Goal: Information Seeking & Learning: Learn about a topic

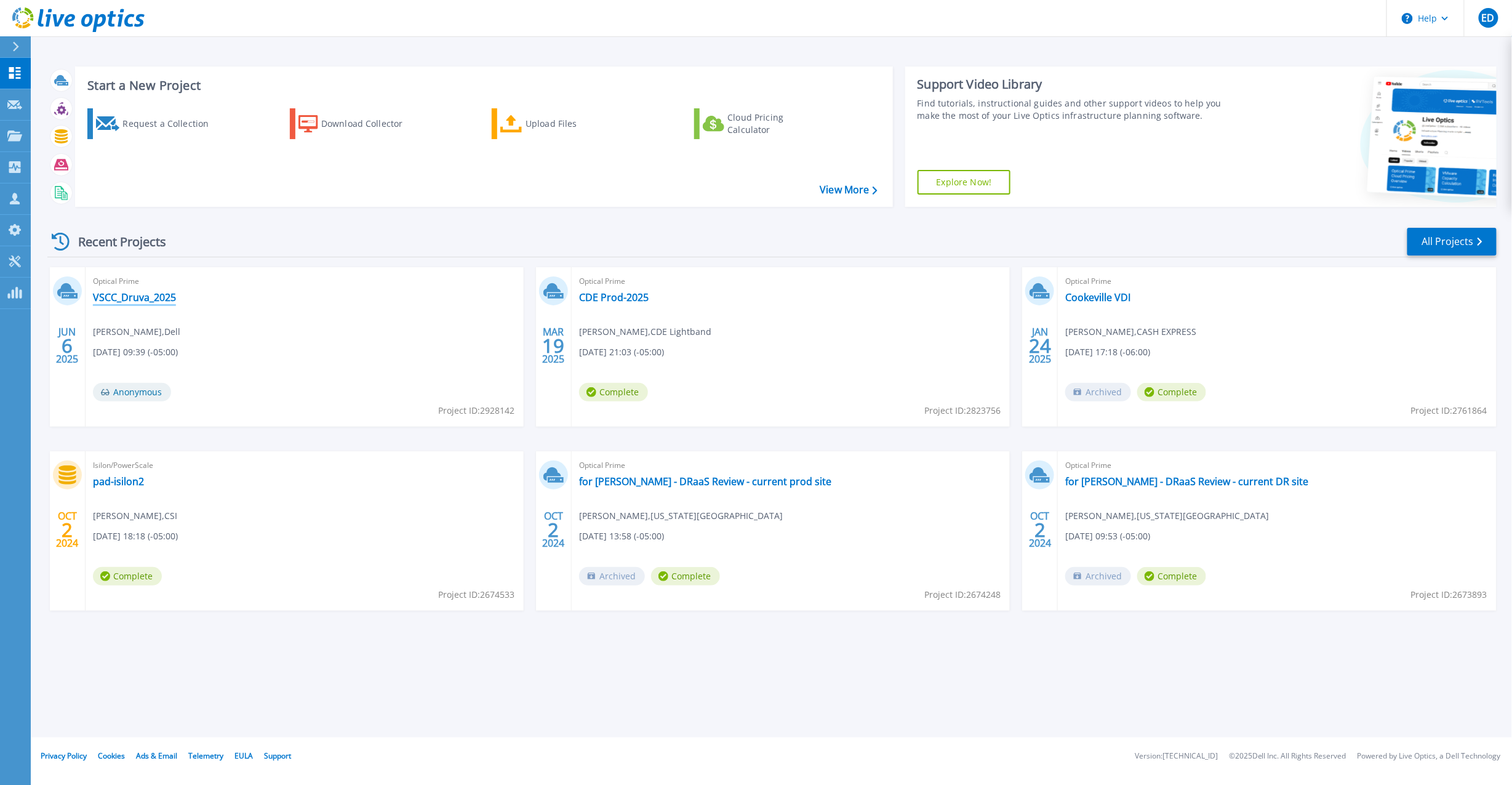
click at [147, 298] on link "VSCC_Druva_2025" at bounding box center [134, 297] width 83 height 12
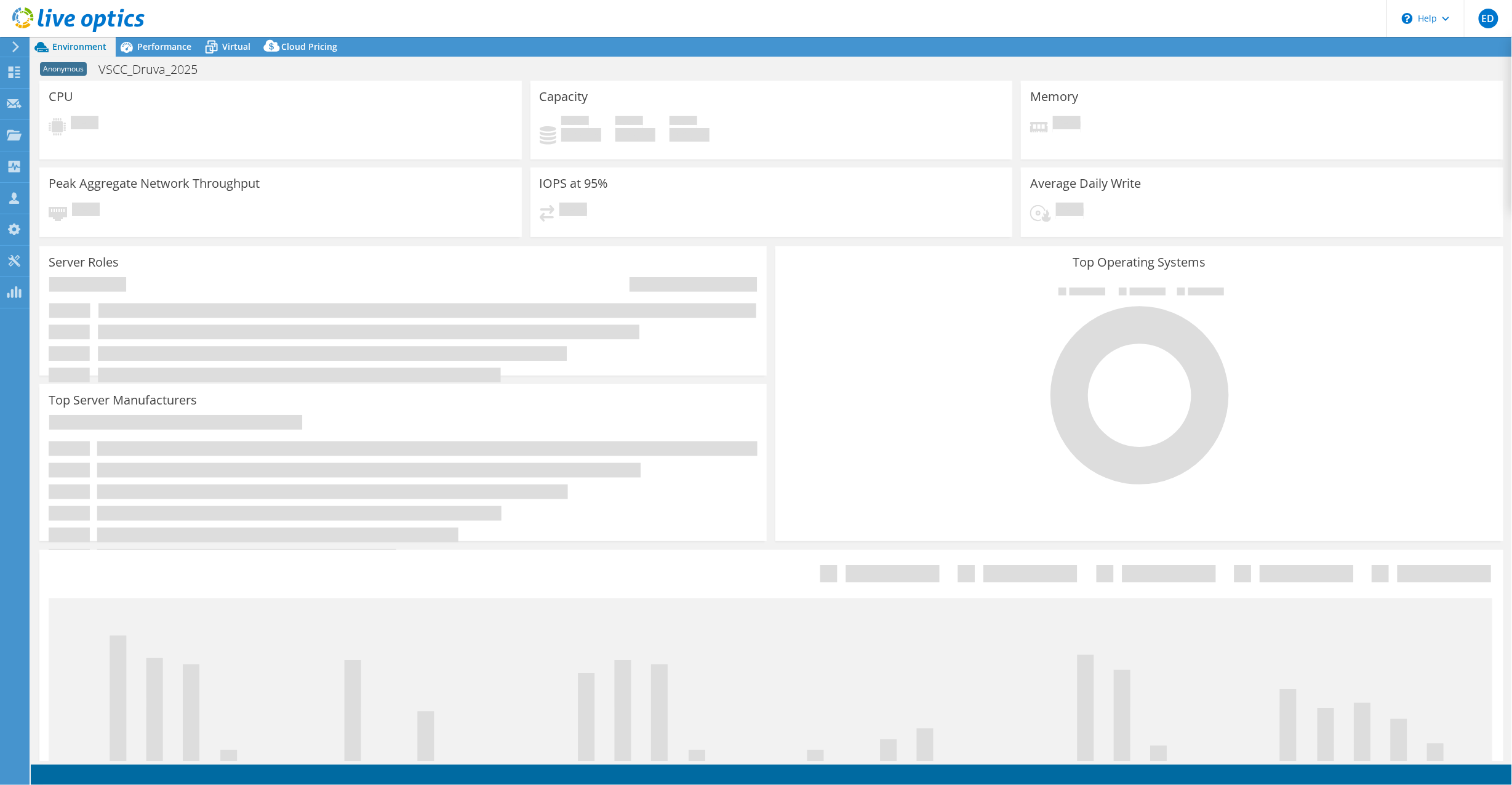
select select "USD"
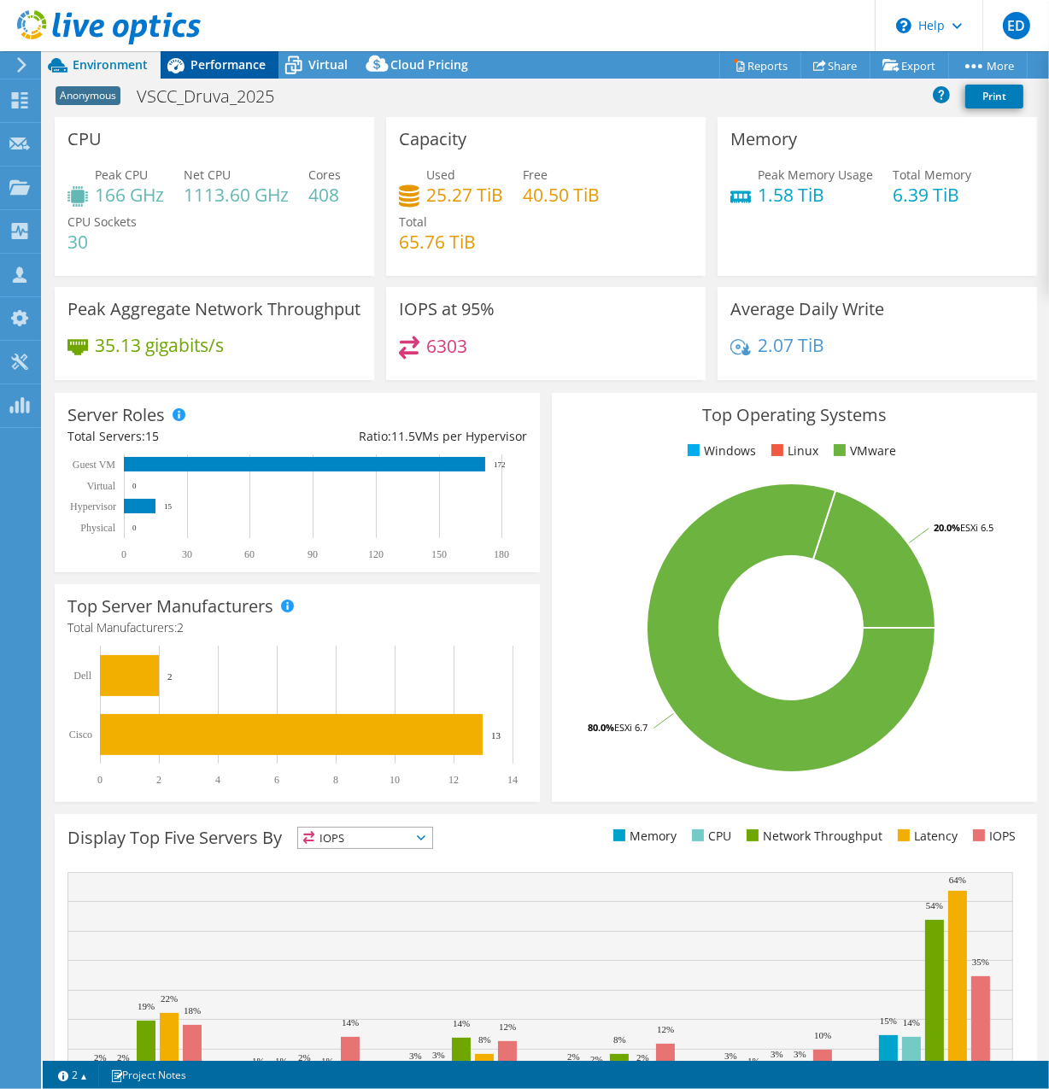
click at [237, 65] on span "Performance" at bounding box center [227, 64] width 75 height 16
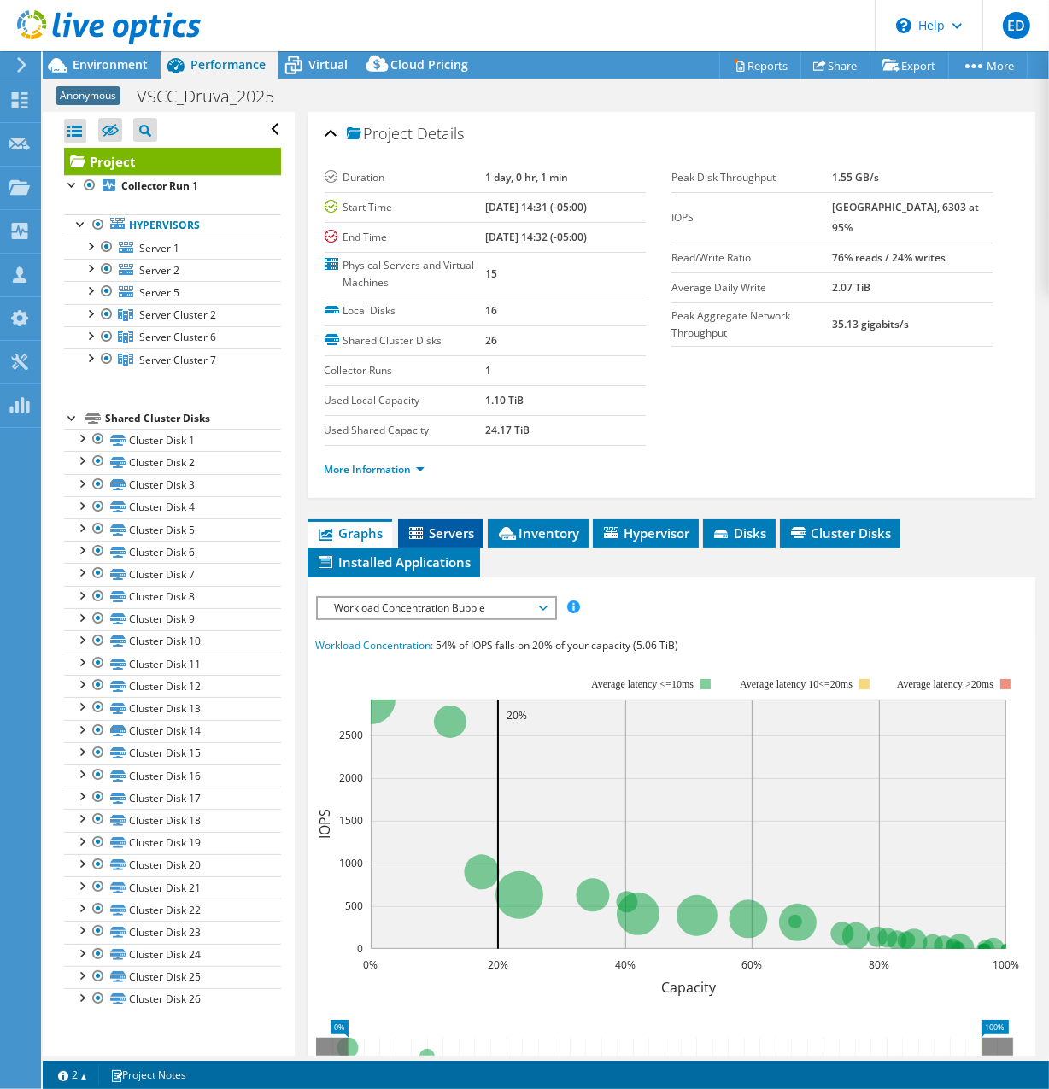
click at [444, 524] on span "Servers" at bounding box center [440, 532] width 68 height 17
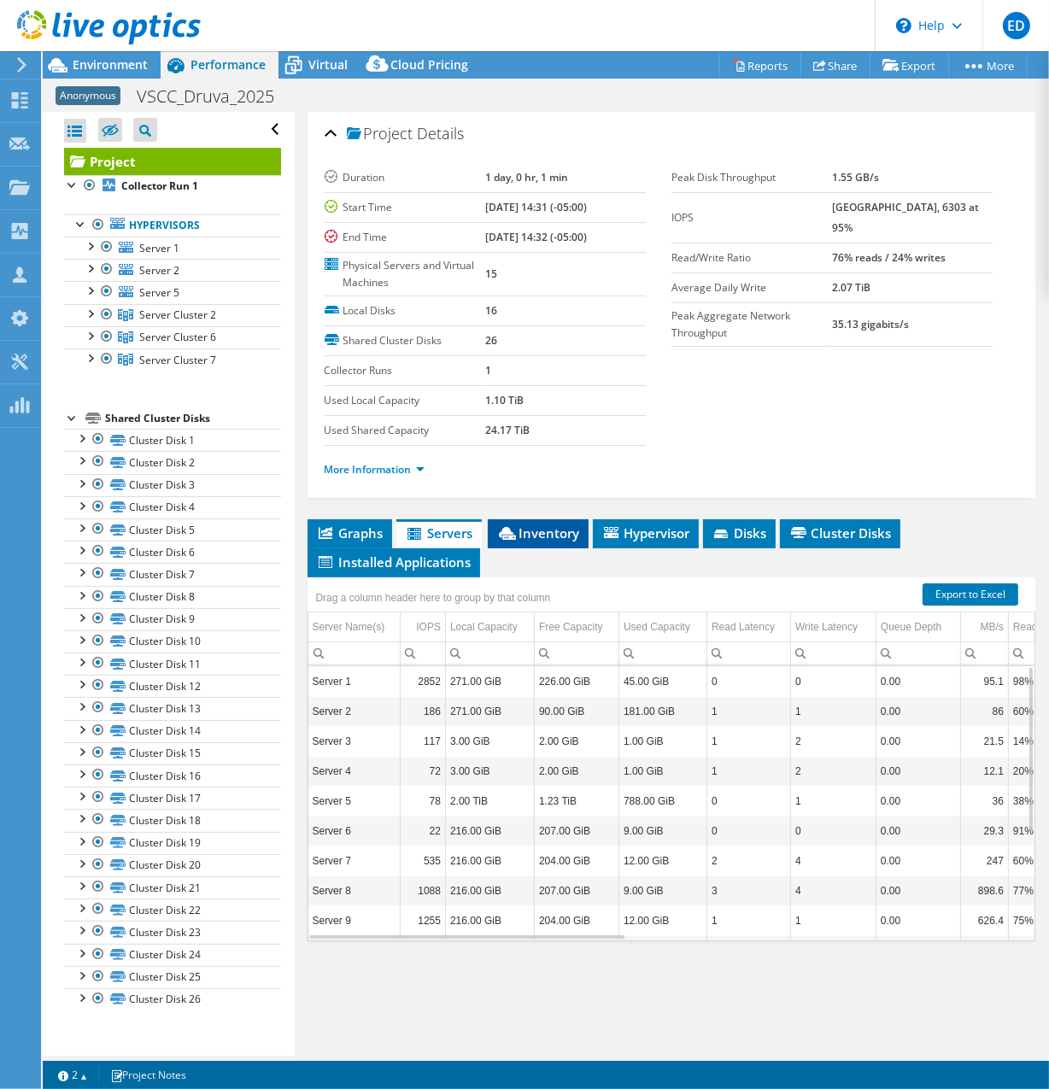
click at [545, 531] on span "Inventory" at bounding box center [538, 532] width 84 height 17
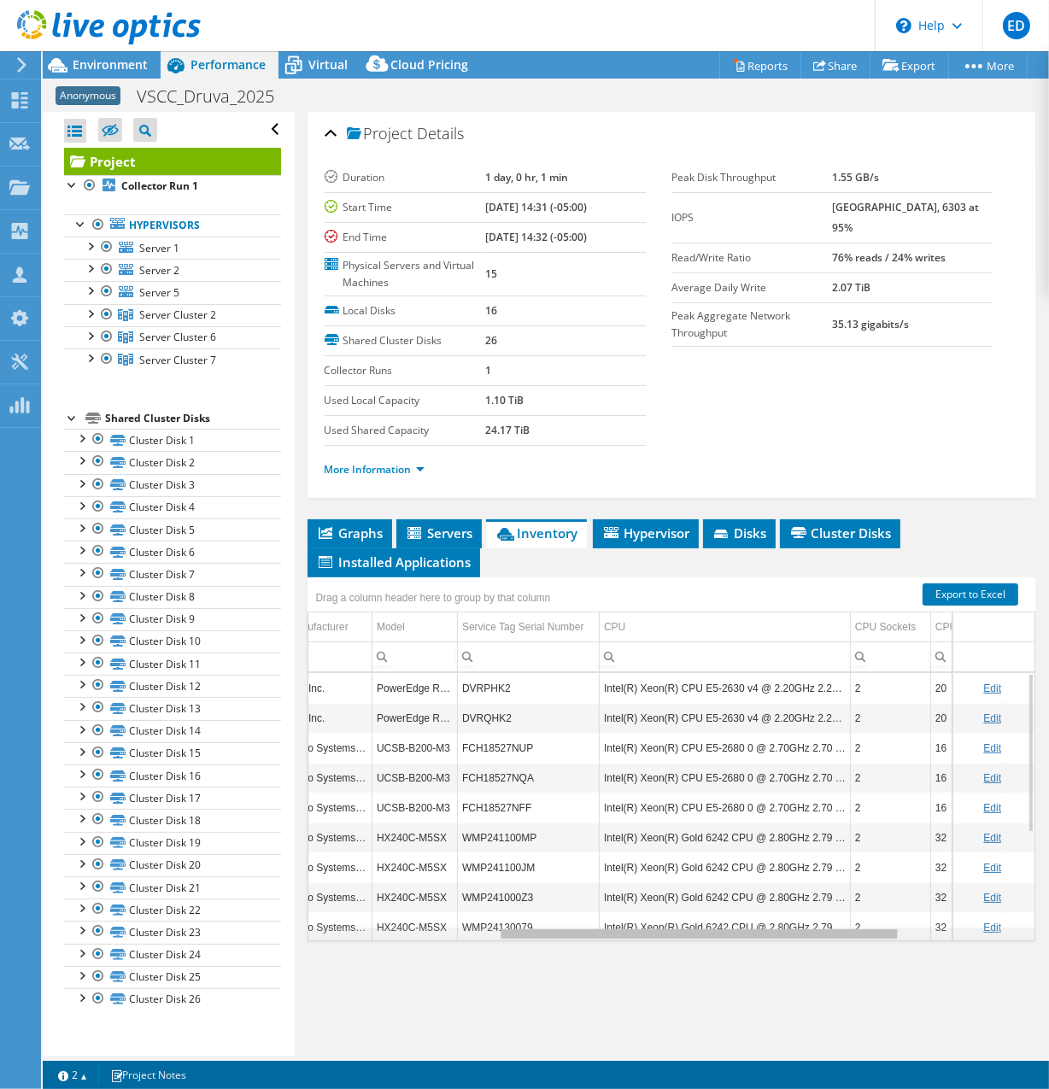
scroll to position [0, 364]
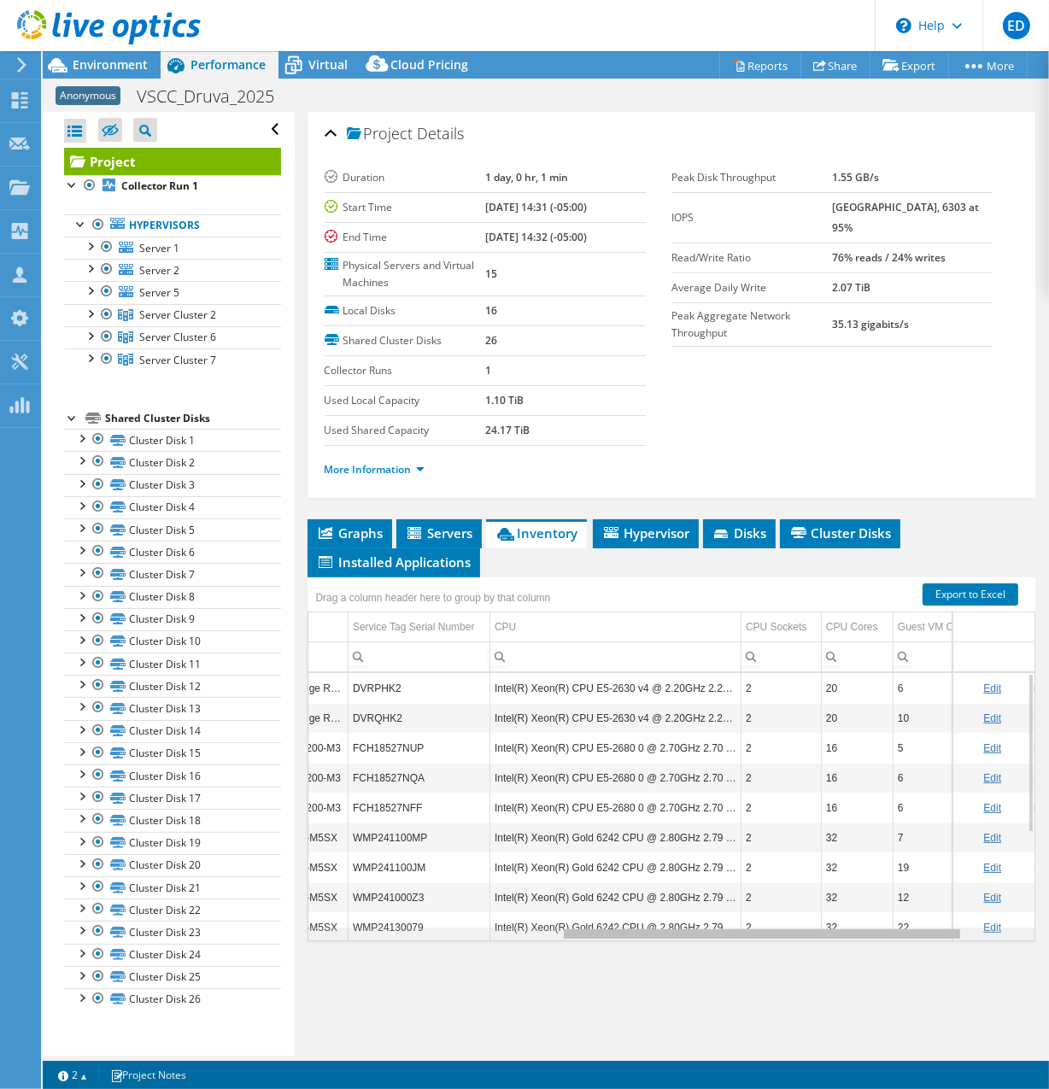
drag, startPoint x: 572, startPoint y: 932, endPoint x: 853, endPoint y: 961, distance: 282.5
click at [853, 961] on body "ED Channel Partner [PERSON_NAME] [PERSON_NAME][EMAIL_ADDRESS][DOMAIN_NAME] Advi…" at bounding box center [524, 544] width 1049 height 1089
click at [329, 65] on span "Virtual" at bounding box center [327, 64] width 39 height 16
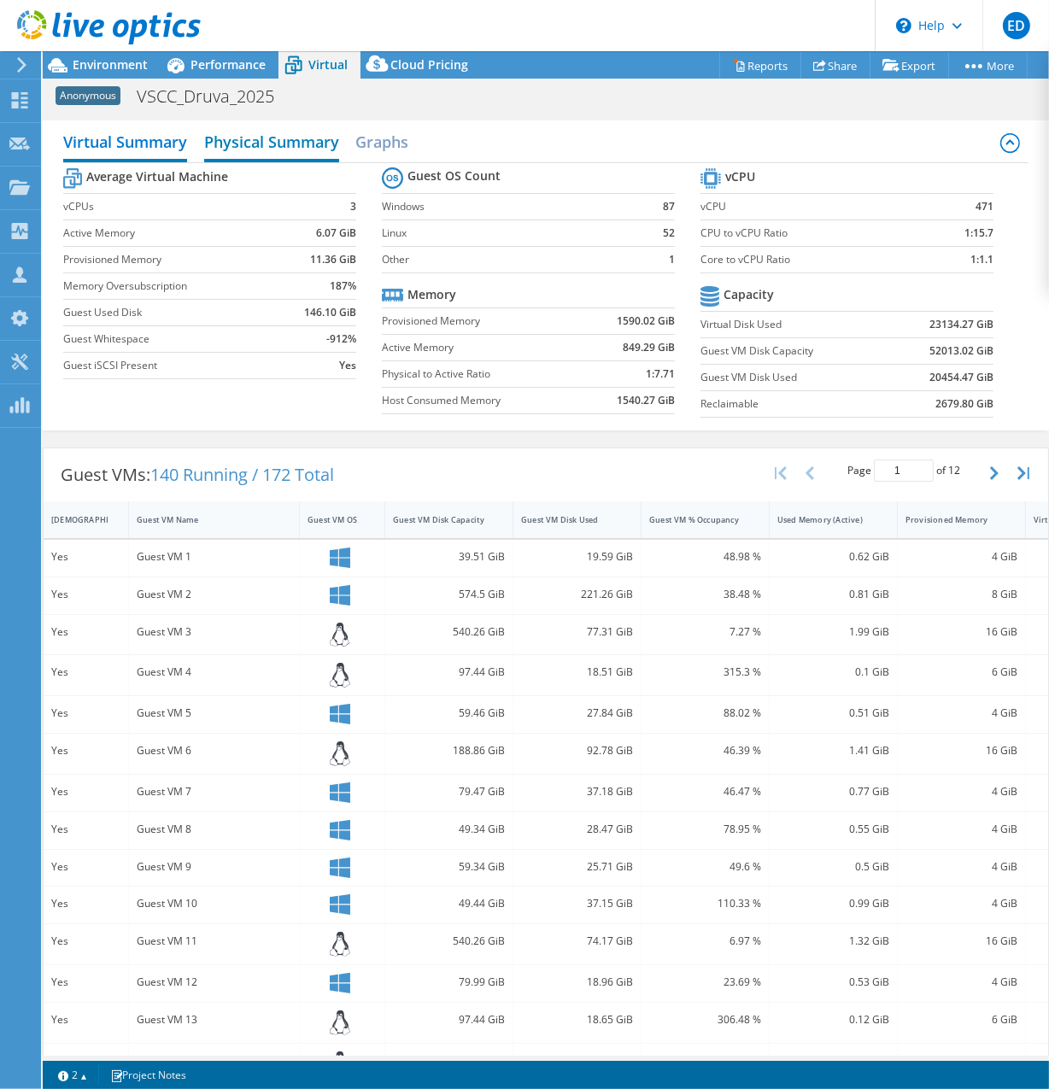
click at [283, 132] on h2 "Physical Summary" at bounding box center [271, 144] width 135 height 38
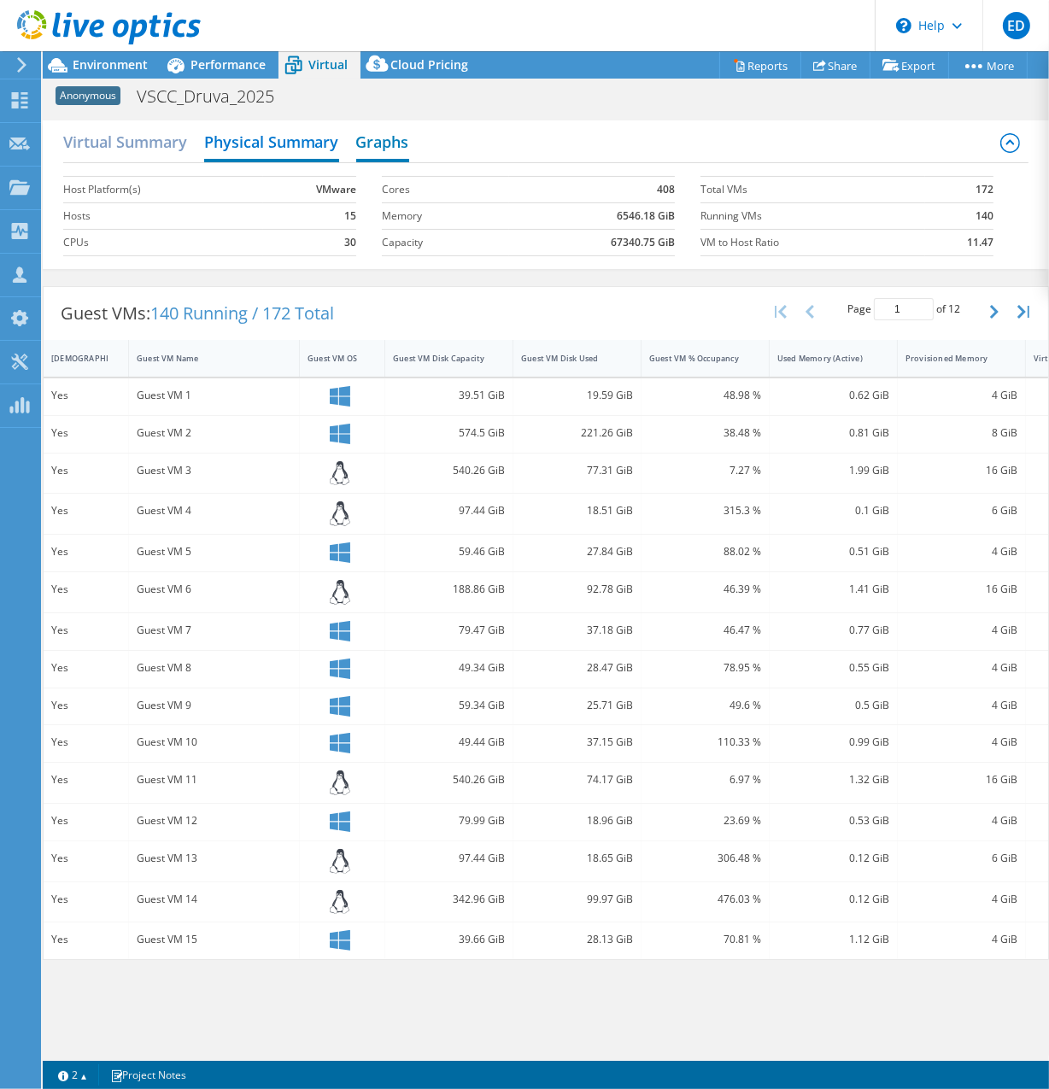
click at [385, 137] on h2 "Graphs" at bounding box center [382, 144] width 53 height 38
